Goal: Task Accomplishment & Management: Manage account settings

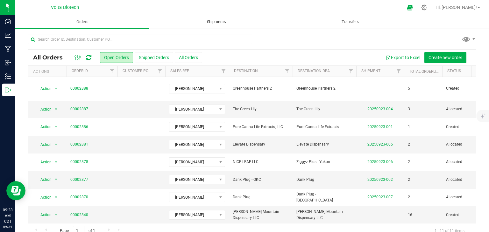
click at [202, 20] on span "Shipments" at bounding box center [216, 22] width 36 height 6
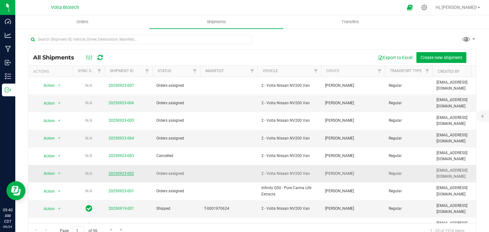
click at [118, 172] on link "20250923-002" at bounding box center [121, 174] width 25 height 4
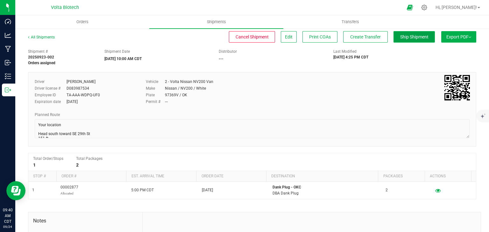
click at [400, 37] on span "Ship Shipment" at bounding box center [414, 36] width 28 height 5
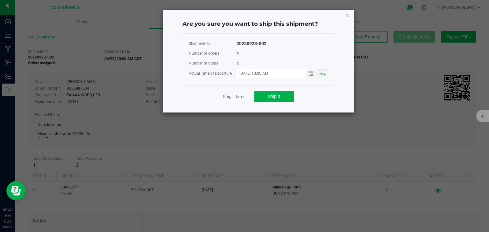
click at [220, 143] on ngb-modal-window "Are you sure you want to ship this shipment? Shipment ID 20250923-002 Number of…" at bounding box center [247, 116] width 494 height 232
click at [345, 13] on icon "Close" at bounding box center [347, 15] width 4 height 8
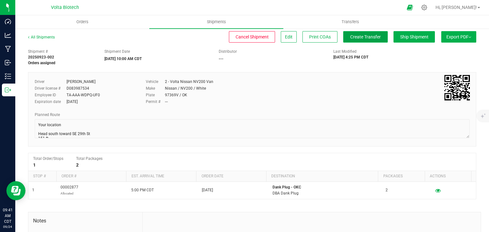
click at [352, 35] on span "Create Transfer" at bounding box center [365, 36] width 31 height 5
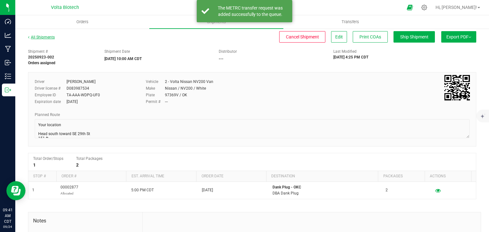
click at [47, 38] on link "All Shipments" at bounding box center [41, 37] width 27 height 4
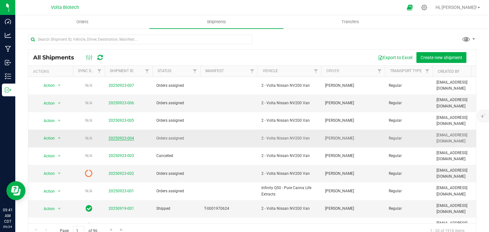
click at [123, 136] on link "20250923-004" at bounding box center [121, 138] width 25 height 4
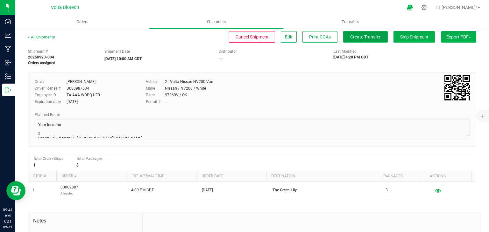
click at [355, 39] on span "Create Transfer" at bounding box center [365, 36] width 31 height 5
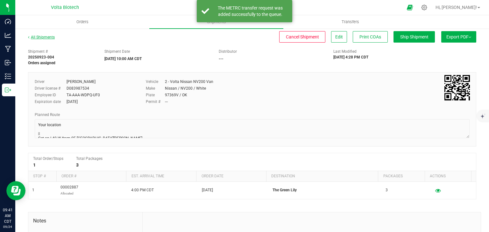
click at [42, 35] on link "All Shipments" at bounding box center [41, 37] width 27 height 4
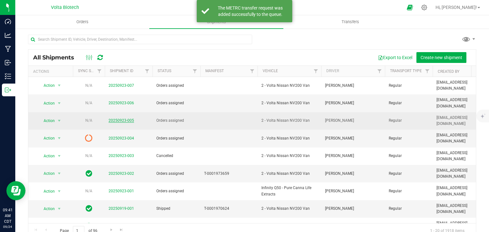
click at [115, 118] on link "20250923-005" at bounding box center [121, 120] width 25 height 4
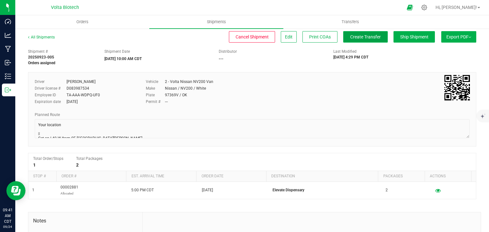
click at [363, 34] on span "Create Transfer" at bounding box center [365, 36] width 31 height 5
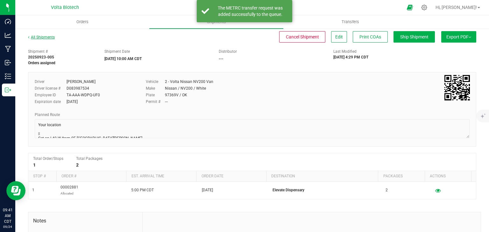
click at [48, 37] on link "All Shipments" at bounding box center [41, 37] width 27 height 4
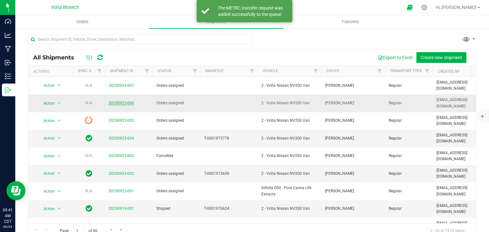
click at [126, 101] on link "20250923-006" at bounding box center [121, 103] width 25 height 4
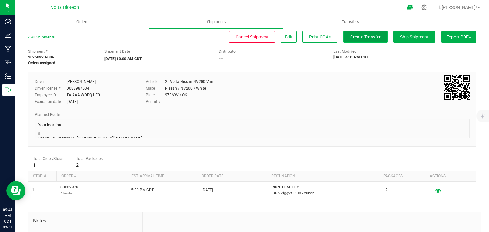
click at [353, 37] on span "Create Transfer" at bounding box center [365, 36] width 31 height 5
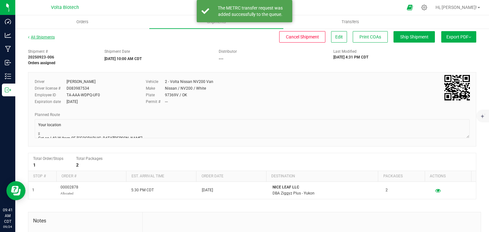
click at [48, 37] on link "All Shipments" at bounding box center [41, 37] width 27 height 4
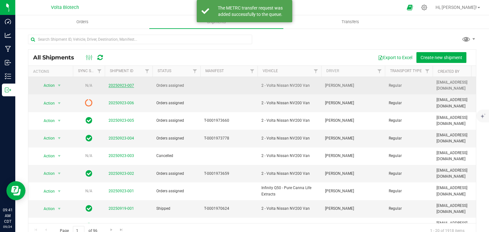
click at [118, 84] on link "20250923-007" at bounding box center [121, 85] width 25 height 4
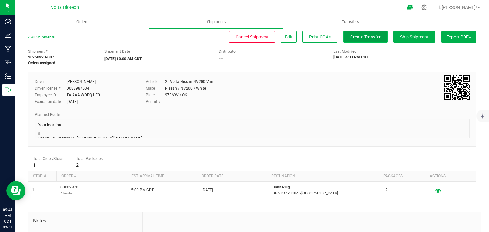
click at [357, 35] on span "Create Transfer" at bounding box center [365, 36] width 31 height 5
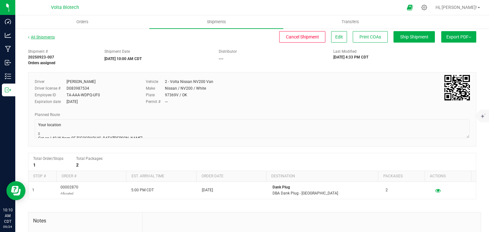
click at [44, 38] on link "All Shipments" at bounding box center [41, 37] width 27 height 4
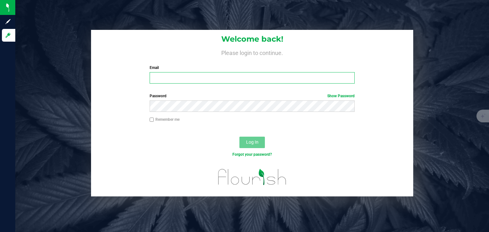
type input "[EMAIL_ADDRESS][DOMAIN_NAME]"
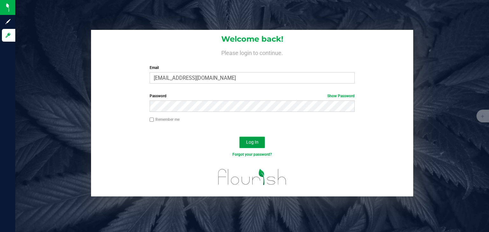
click at [251, 139] on button "Log In" at bounding box center [251, 142] width 25 height 11
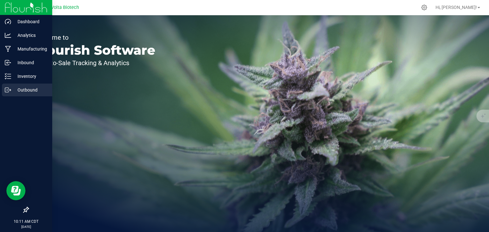
click at [9, 94] on div "Outbound" at bounding box center [27, 90] width 50 height 13
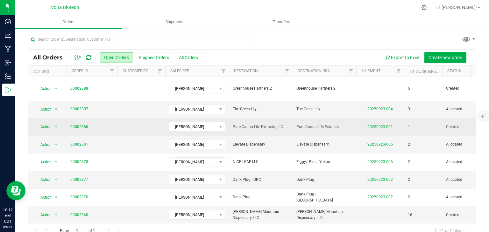
click at [79, 124] on link "00002886" at bounding box center [79, 127] width 18 height 6
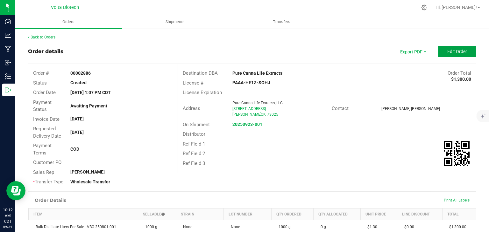
click at [447, 53] on span "Edit Order" at bounding box center [457, 51] width 20 height 5
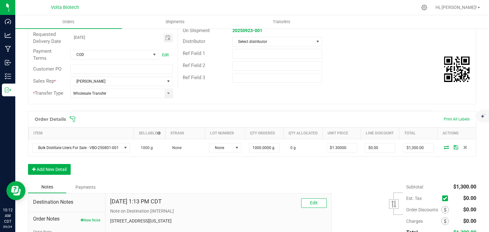
scroll to position [127, 0]
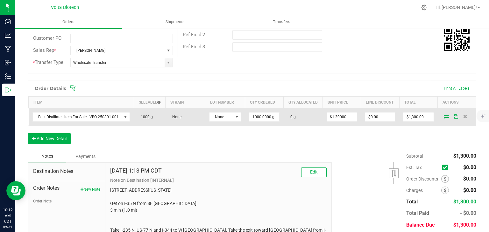
click at [444, 118] on icon at bounding box center [446, 117] width 5 height 4
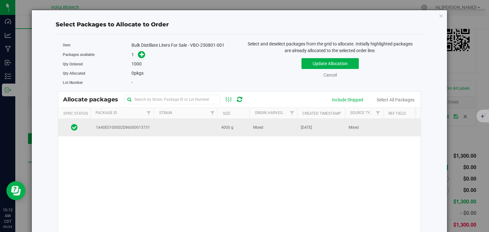
click at [306, 129] on span "[DATE]" at bounding box center [306, 128] width 11 height 6
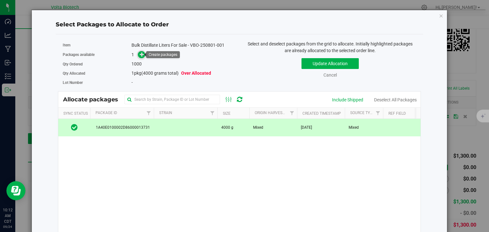
click at [140, 53] on icon at bounding box center [142, 54] width 4 height 4
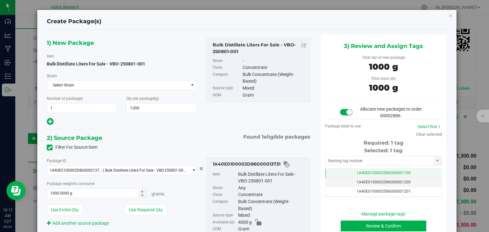
type input "1,000.0000"
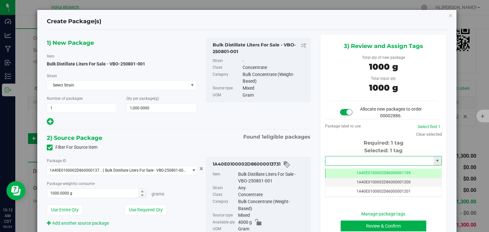
click at [366, 160] on input "text" at bounding box center [379, 161] width 108 height 9
click at [382, 169] on li "1A40E0100002D86000014172" at bounding box center [379, 172] width 115 height 10
type input "1A40E0100002D86000014172"
click at [399, 226] on button "Review & Confirm" at bounding box center [384, 226] width 86 height 11
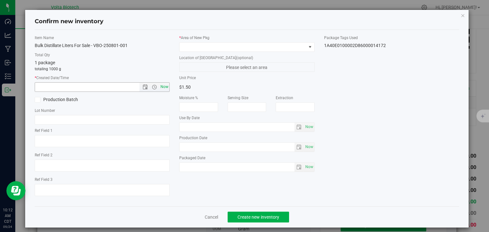
click at [163, 85] on span "Now" at bounding box center [164, 86] width 11 height 9
type input "[DATE] 10:12 AM"
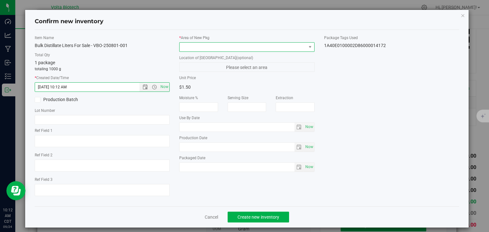
click at [213, 45] on span at bounding box center [243, 47] width 127 height 9
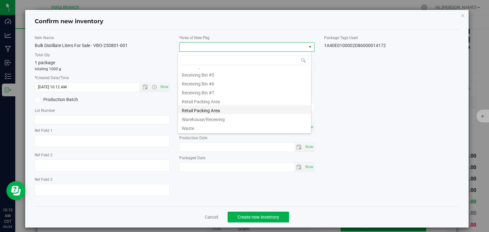
click at [216, 108] on li "Retail Packing Area" at bounding box center [244, 109] width 133 height 9
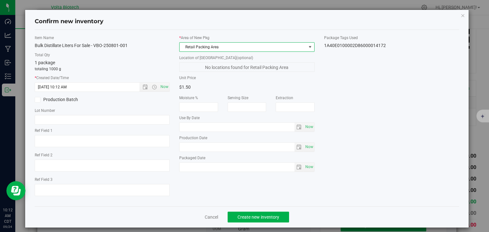
click at [262, 47] on span "Retail Packing Area" at bounding box center [243, 47] width 127 height 9
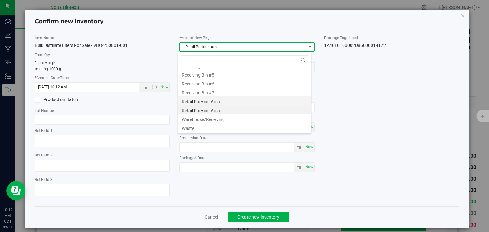
click at [222, 102] on li "Retail Packing Area" at bounding box center [244, 100] width 133 height 9
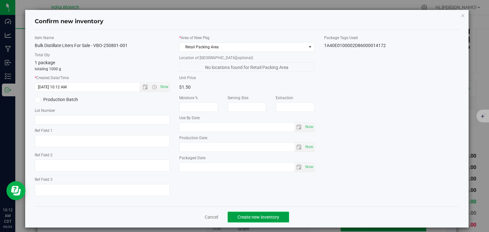
click at [262, 213] on button "Create new inventory" at bounding box center [258, 217] width 61 height 11
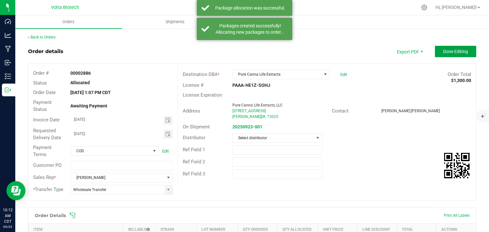
click at [463, 49] on button "Done Editing" at bounding box center [455, 51] width 41 height 11
